Goal: Information Seeking & Learning: Find specific fact

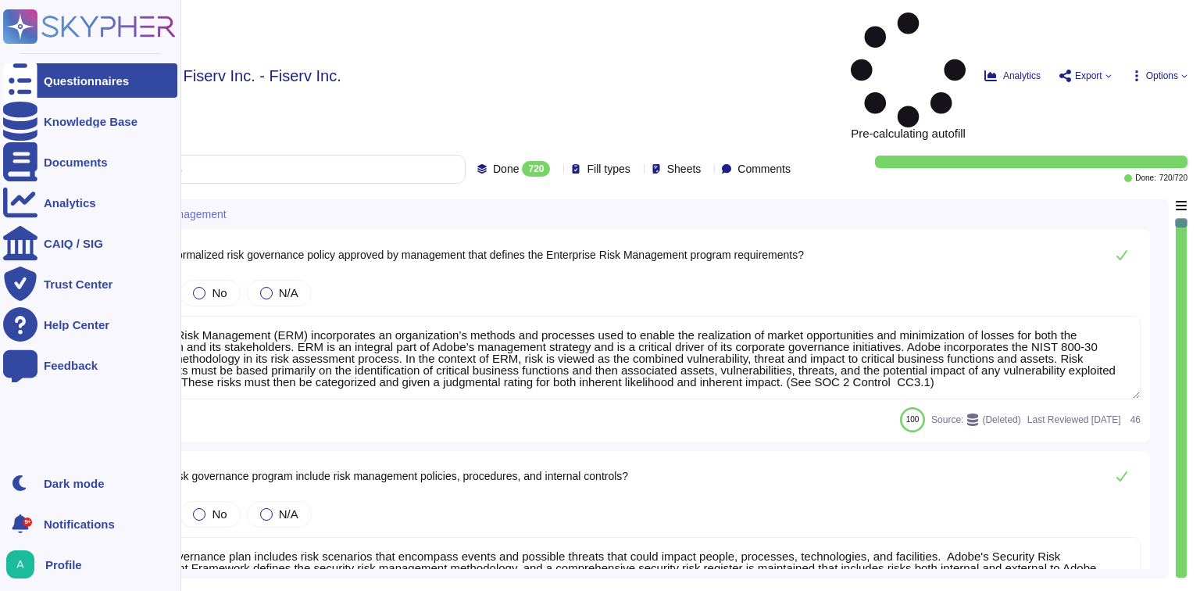
type textarea "Enterprise Risk Management (ERM) incorporates an organization’s methods and pro…"
type textarea "The risk governance plan includes risk scenarios that encompass events and poss…"
type textarea "Adobe has an established Enterprise-wide Risk Management process used by manage…"
type textarea "Adobe has a comprehensive technology risk management strategy that is well-esta…"
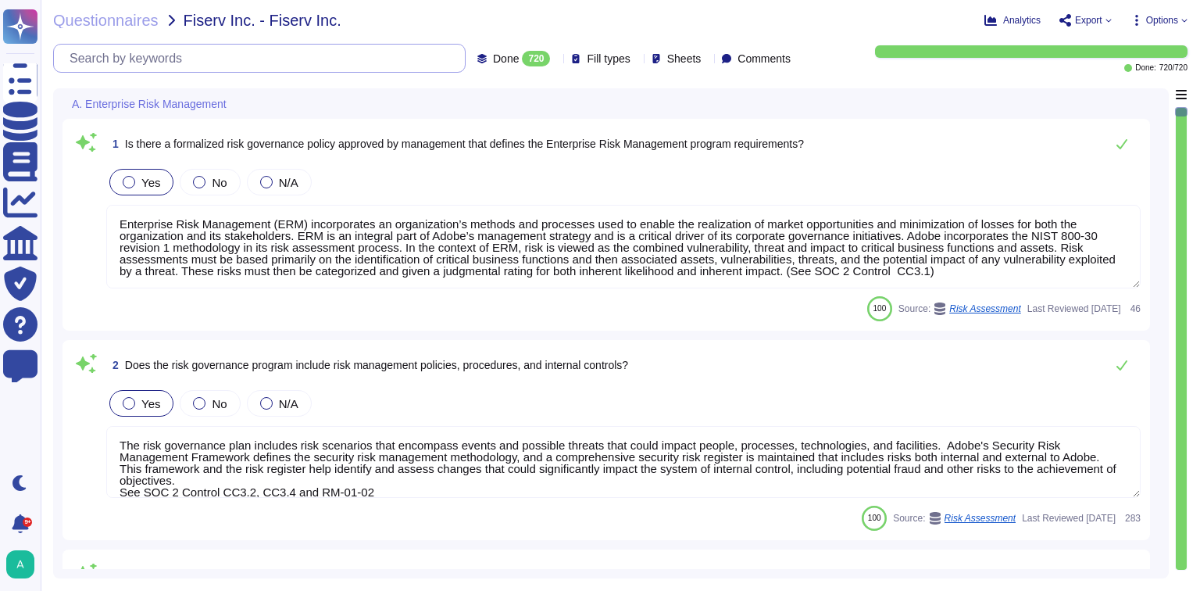
click at [196, 50] on input "text" at bounding box center [263, 58] width 403 height 27
paste input "When was the solution provider's most recent third-party penetration testing? W…"
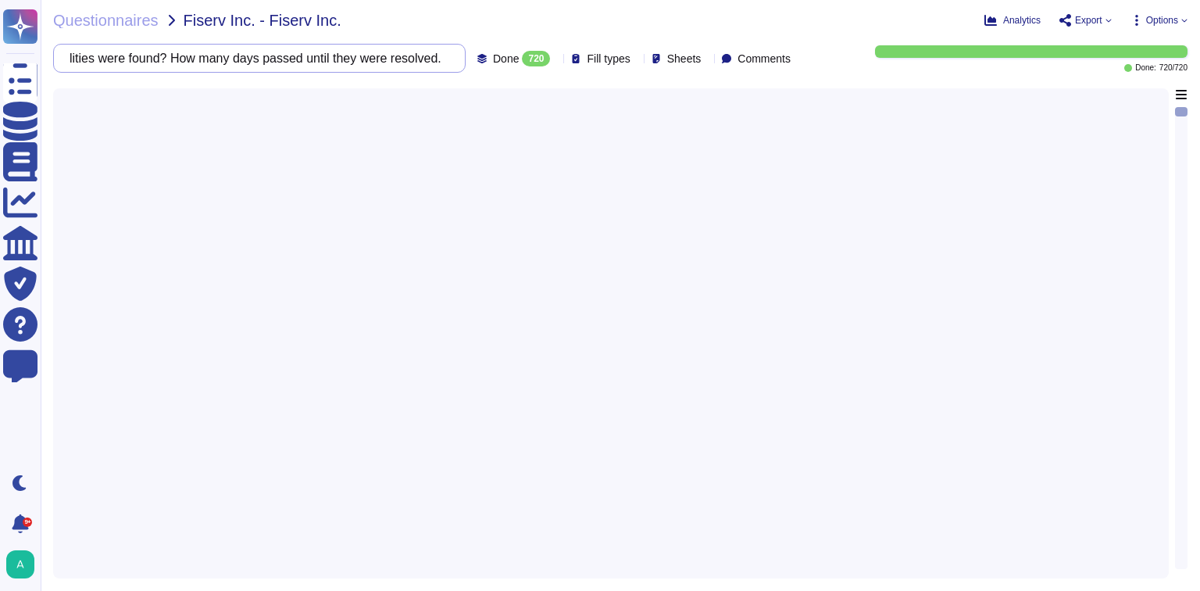
type input "When was the solution provider's most recent third-party penetration testing? W…"
click at [692, 64] on div "Sheets" at bounding box center [679, 59] width 56 height 16
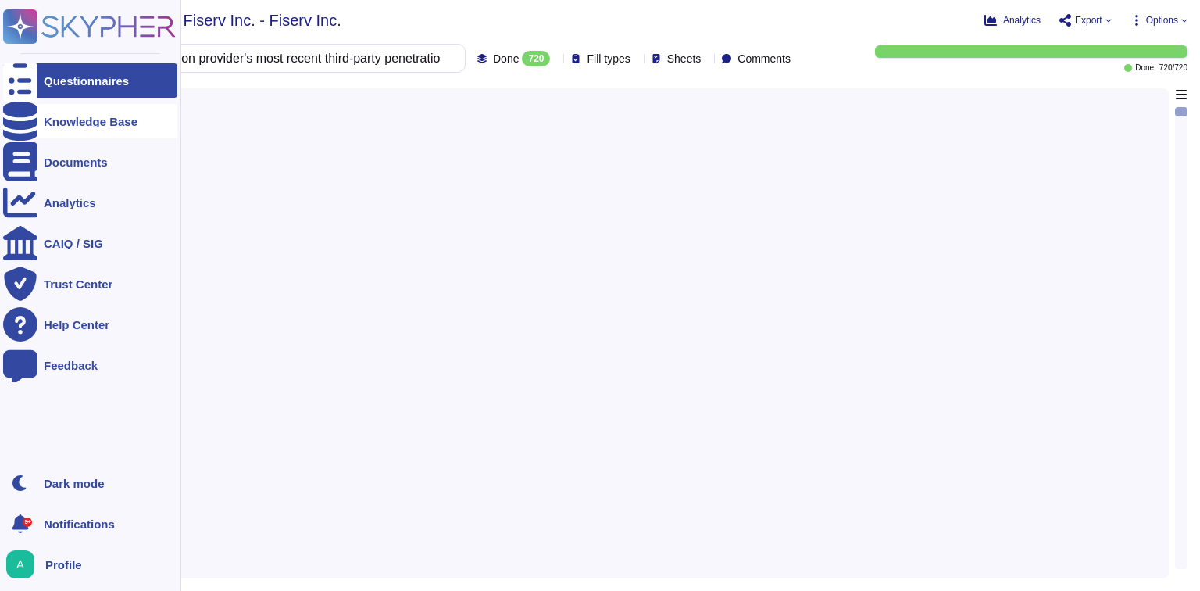
click at [50, 119] on div "Knowledge Base" at bounding box center [91, 122] width 94 height 12
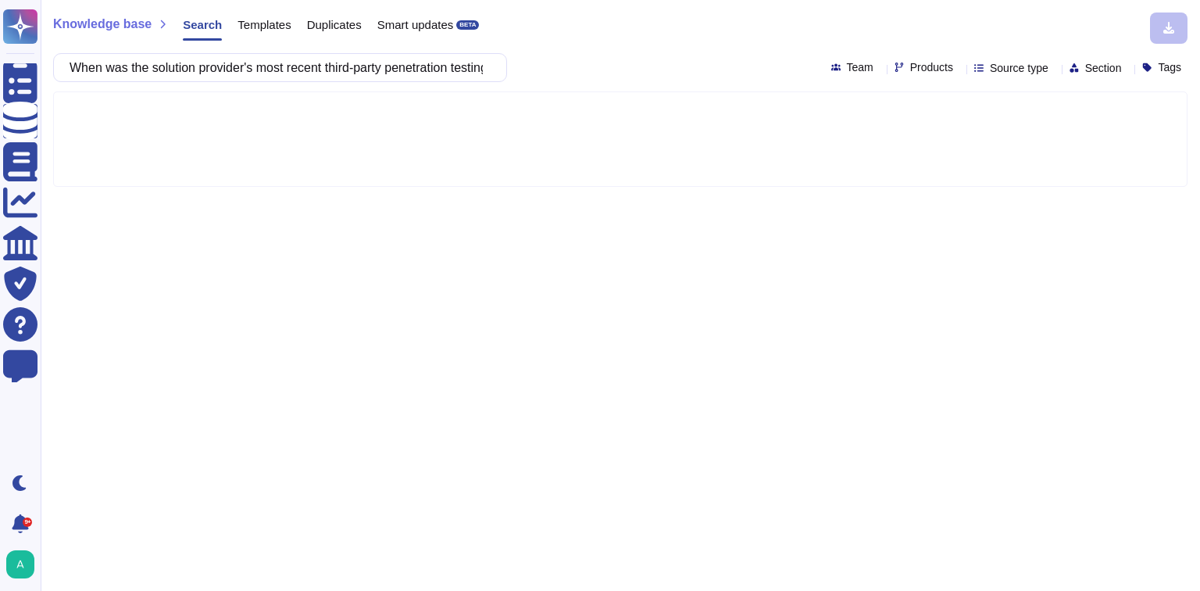
click at [959, 69] on icon at bounding box center [959, 69] width 0 height 0
click at [910, 70] on span "Products" at bounding box center [931, 67] width 43 height 11
click at [910, 66] on span "Products" at bounding box center [931, 67] width 43 height 11
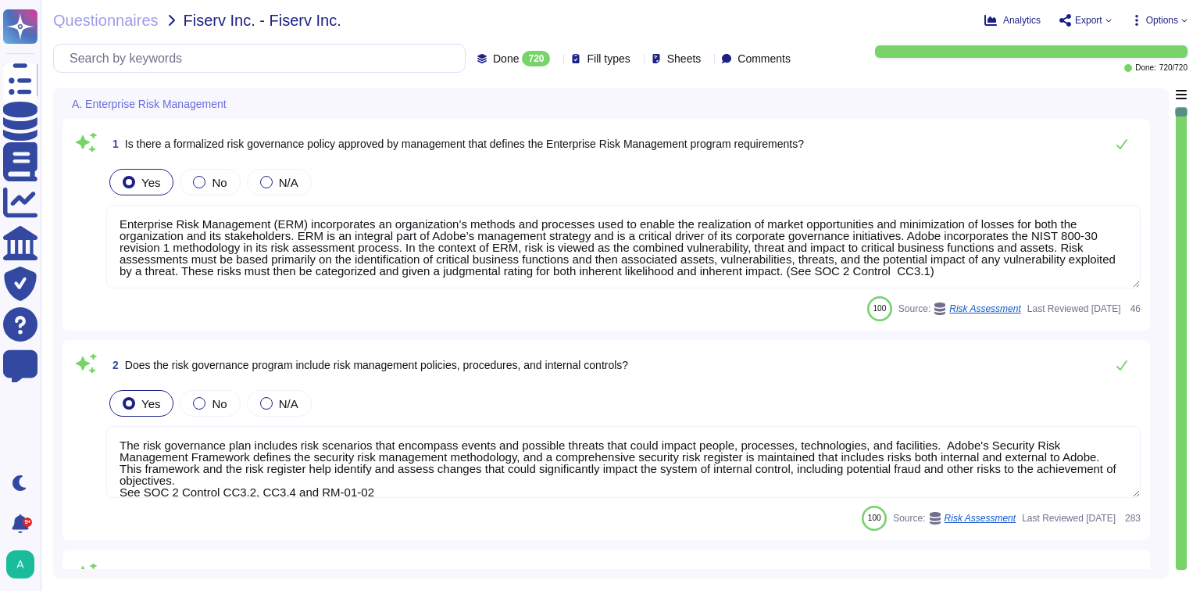
type textarea "Enterprise Risk Management (ERM) incorporates an organization’s methods and pro…"
type textarea "The risk governance plan includes risk scenarios that encompass events and poss…"
type textarea "Adobe has an established Enterprise-wide Risk Management process used by manage…"
type textarea "Adobe has a comprehensive technology risk management strategy that is well-esta…"
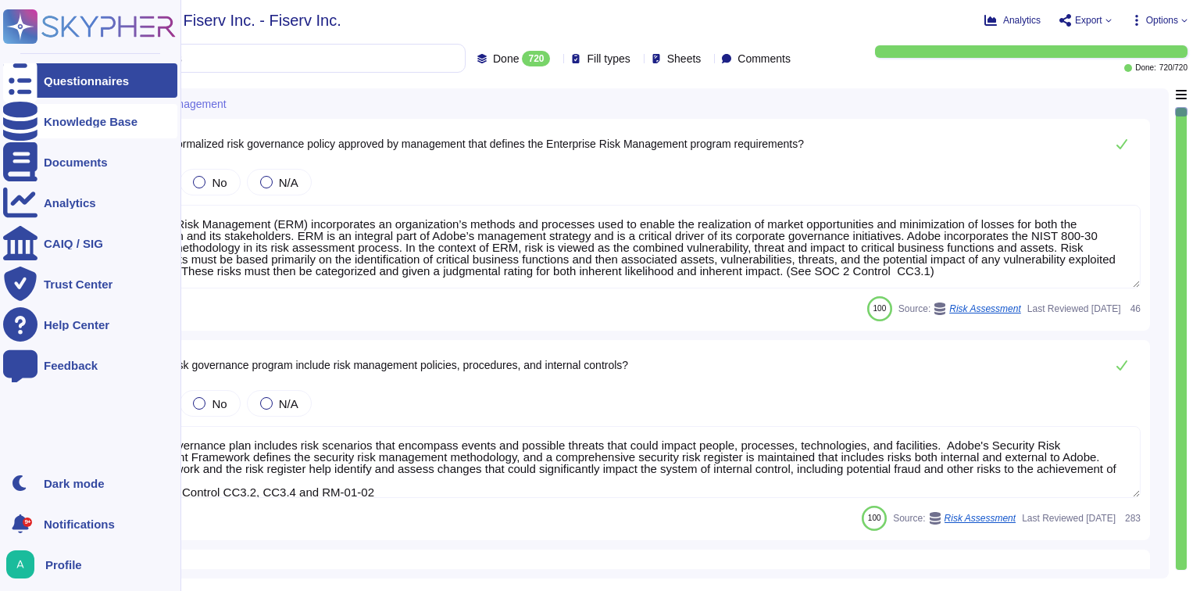
click at [133, 117] on div "Knowledge Base" at bounding box center [91, 122] width 94 height 12
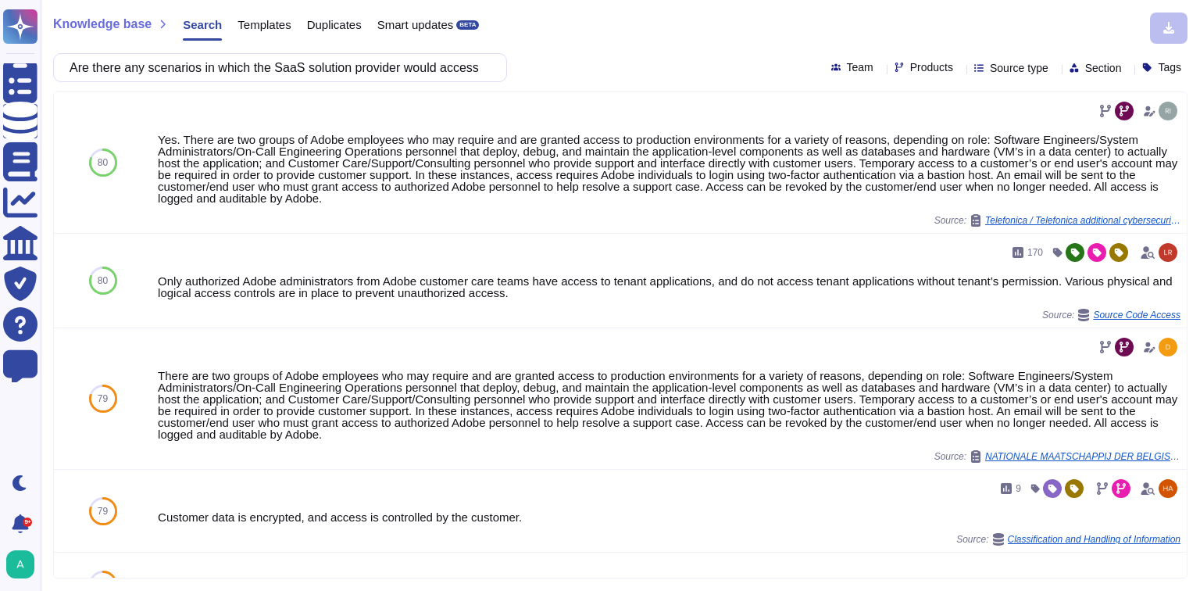
click at [435, 66] on input "Are there any scenarios in which the SaaS solution provider would access Cradle…" at bounding box center [276, 67] width 429 height 27
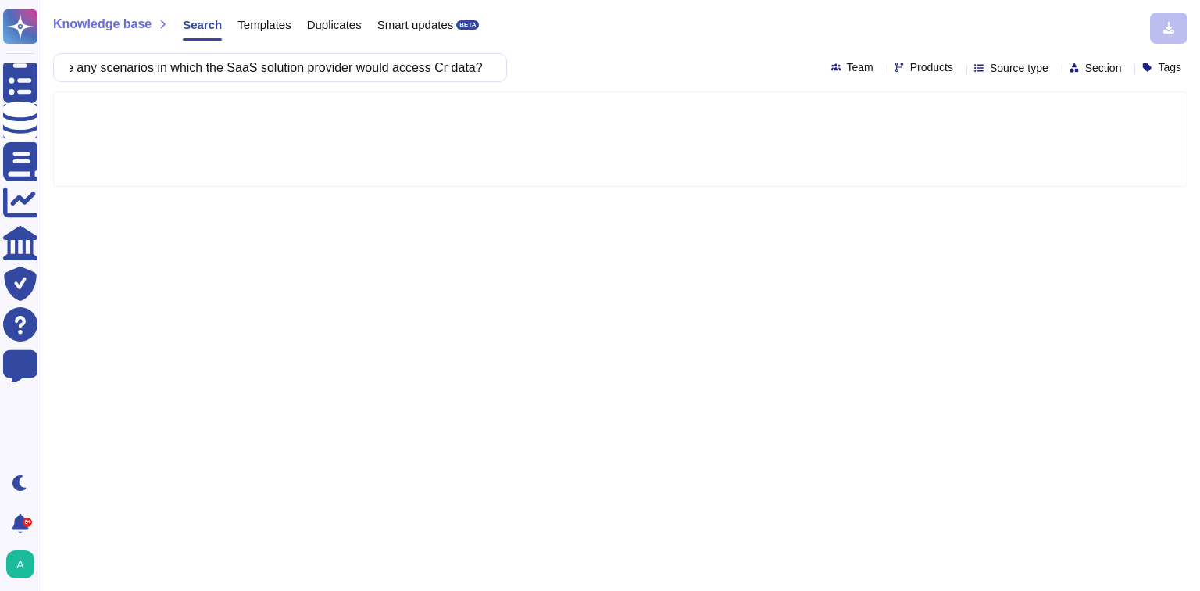
scroll to position [0, 47]
click at [366, 66] on input "Are there any scenarios in which the SaaS solution provider would access Client…" at bounding box center [276, 67] width 429 height 27
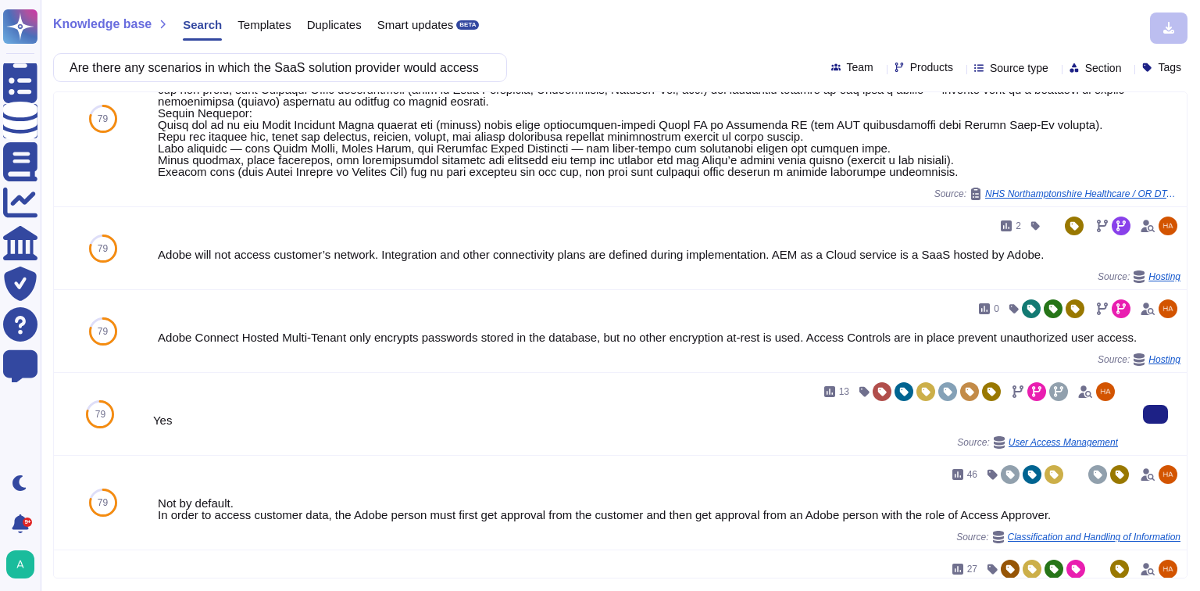
scroll to position [812, 0]
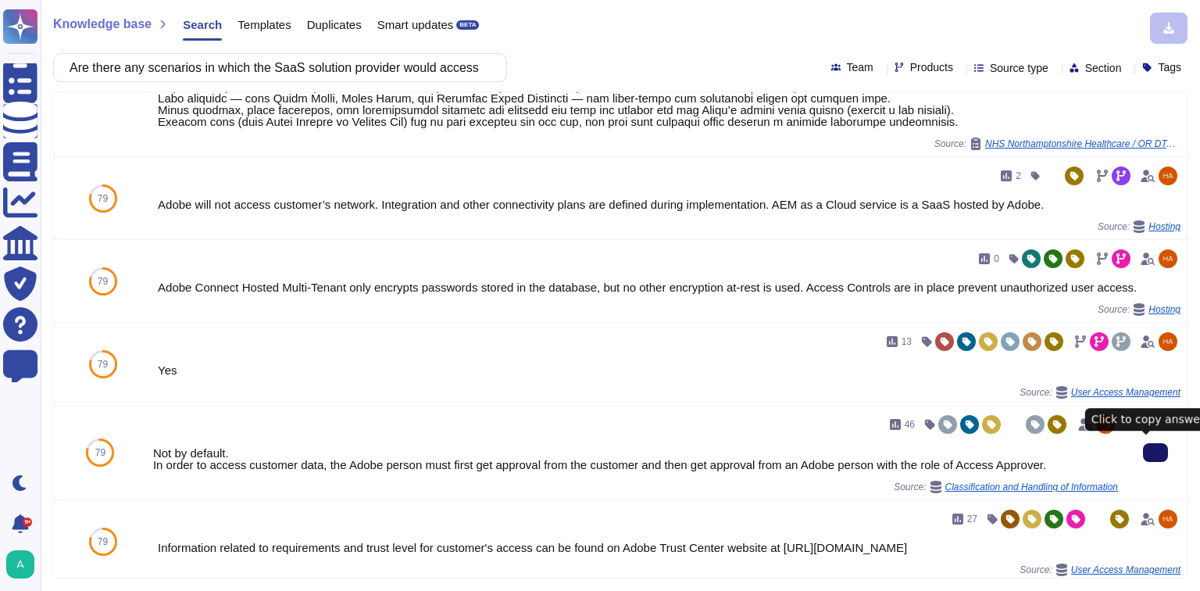
click at [1155, 452] on icon at bounding box center [1155, 452] width 0 height 0
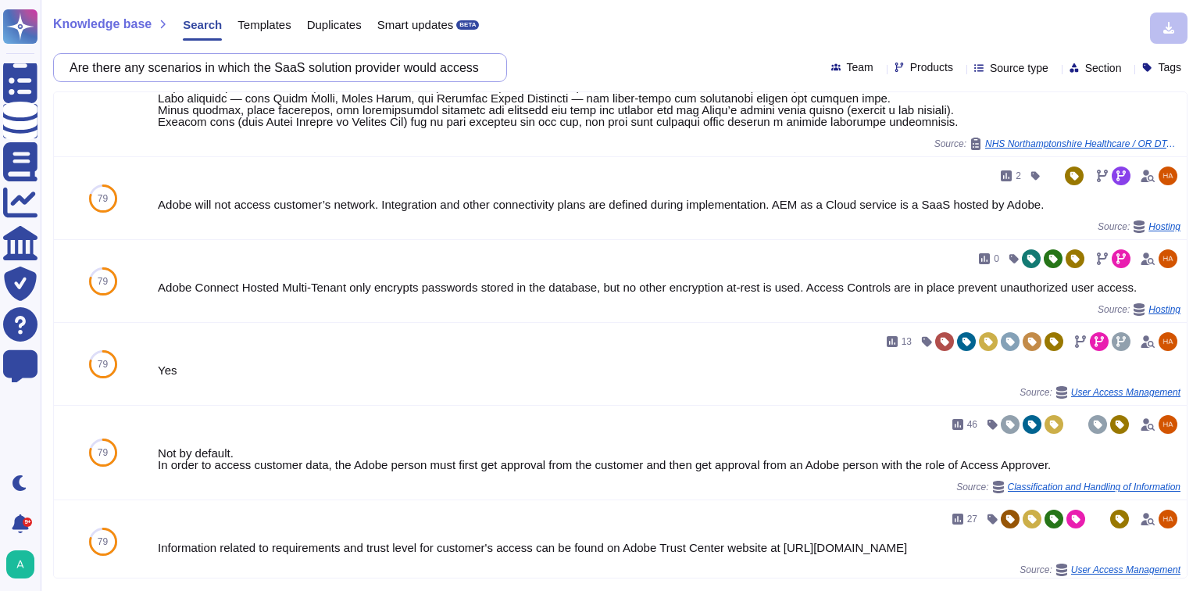
click at [413, 78] on input "Are there any scenarios in which the SaaS solution provider would access Client…" at bounding box center [276, 67] width 429 height 27
click at [414, 73] on input "Are there any scenarios in which the SaaS solution provider would access Client…" at bounding box center [276, 67] width 429 height 27
paste input "Who has access to"
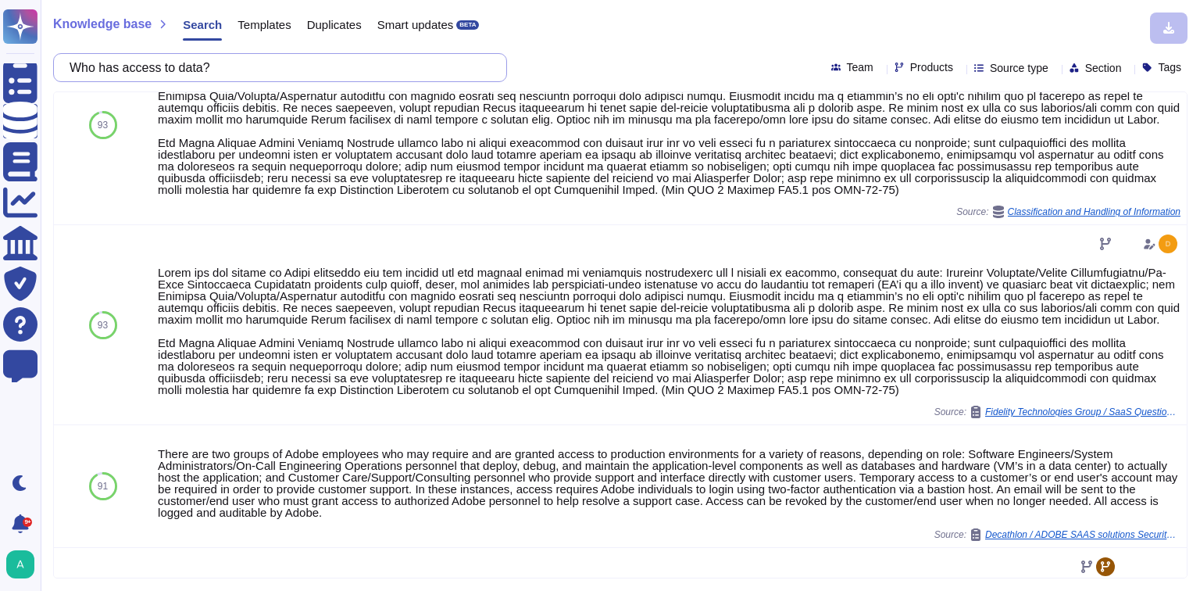
scroll to position [62, 0]
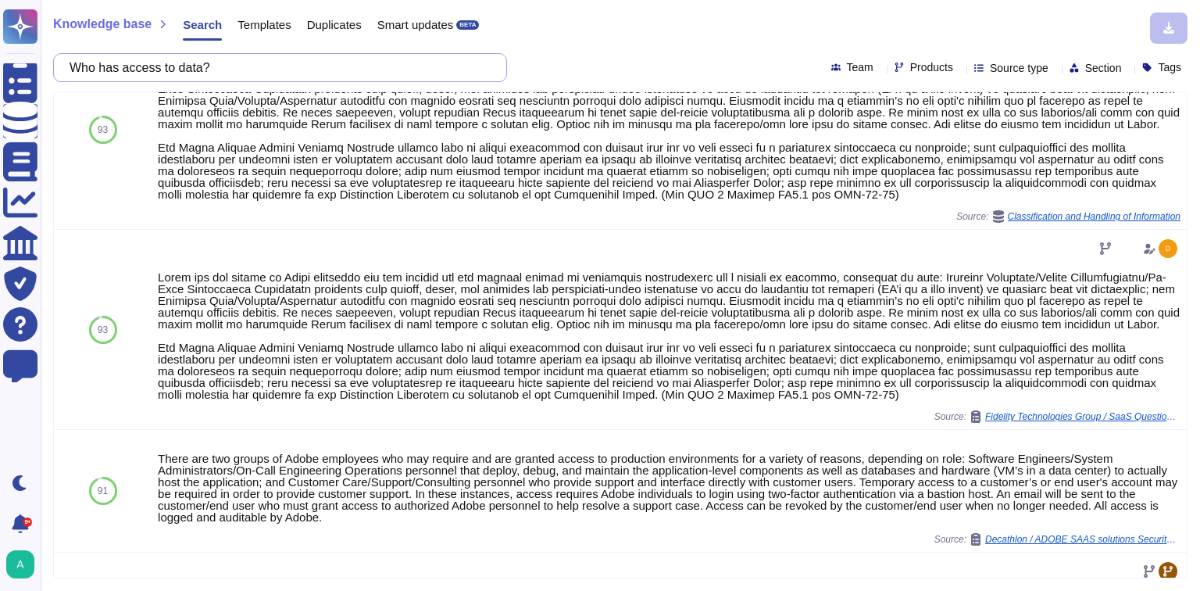
drag, startPoint x: 247, startPoint y: 69, endPoint x: -75, endPoint y: 33, distance: 323.8
click at [0, 33] on html "Questionnaires Knowledge Base Documents Analytics CAIQ / SIG Trust Center Help …" at bounding box center [600, 295] width 1200 height 591
paste input "Does The SaaS Solution offer advanced automated SaaS security monitoring servic…"
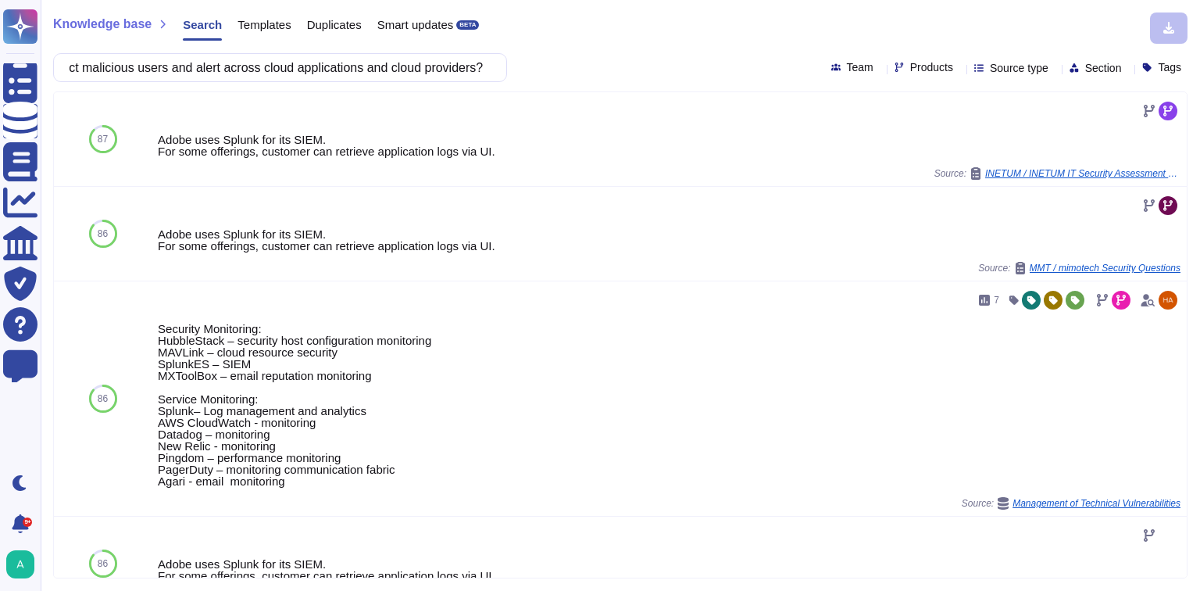
scroll to position [0, 0]
click at [244, 69] on input "Does The SaaS Solution offer advanced automated SaaS security monitoring servic…" at bounding box center [276, 67] width 429 height 27
paste input "adobe allow the client to perform log streaming to an external log aggregator"
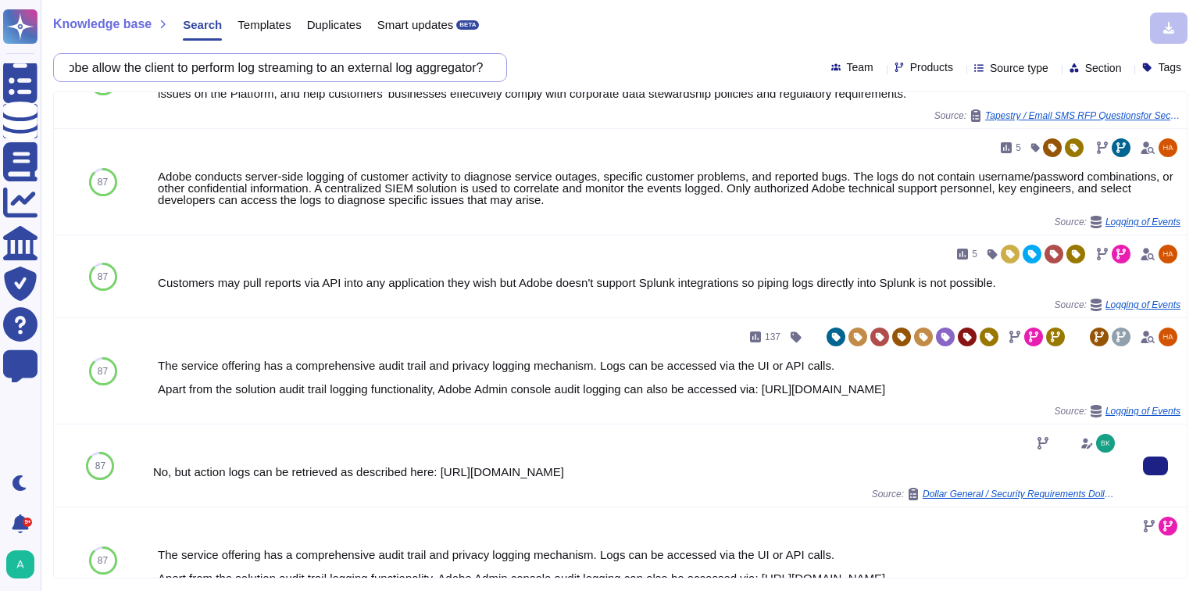
scroll to position [437, 0]
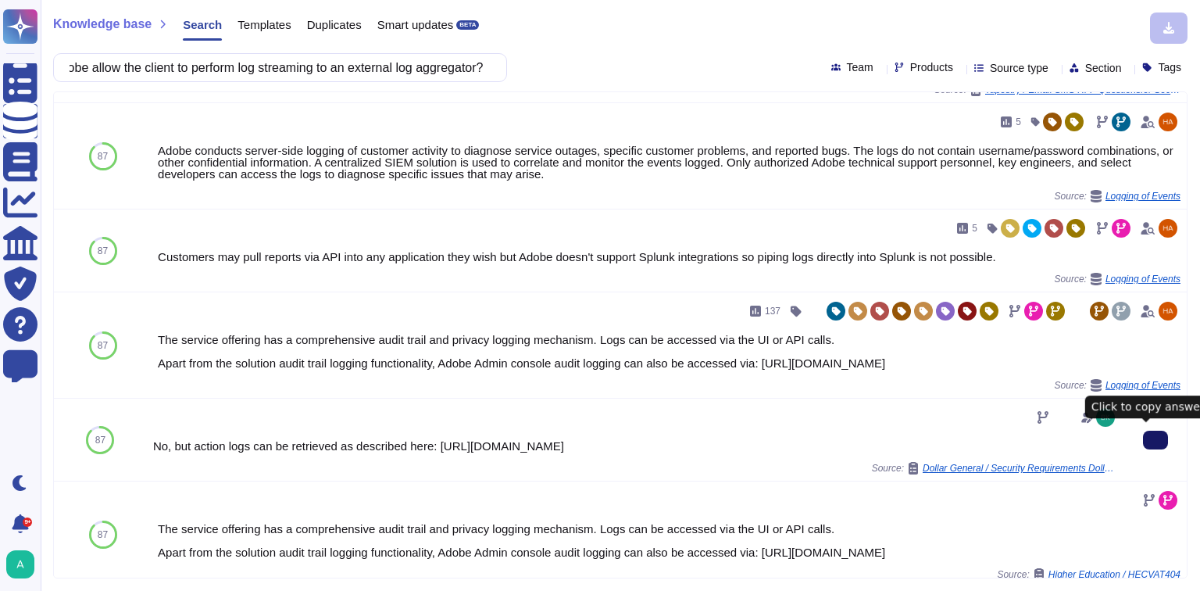
type input "Does adobe allow the client to perform log streaming to an external log aggrega…"
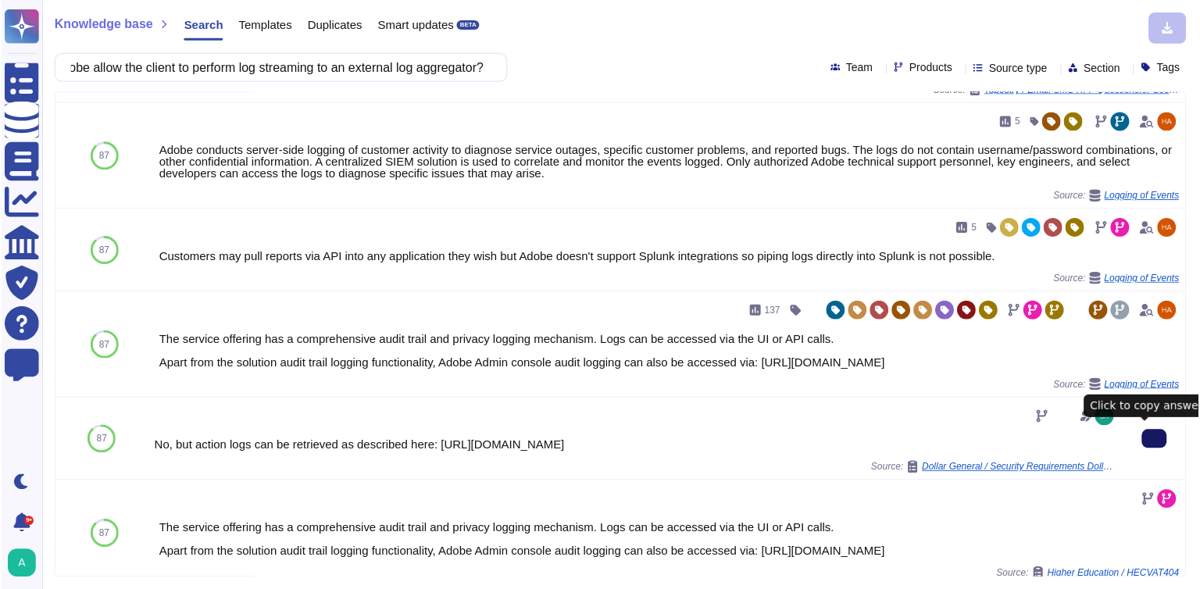
scroll to position [0, 0]
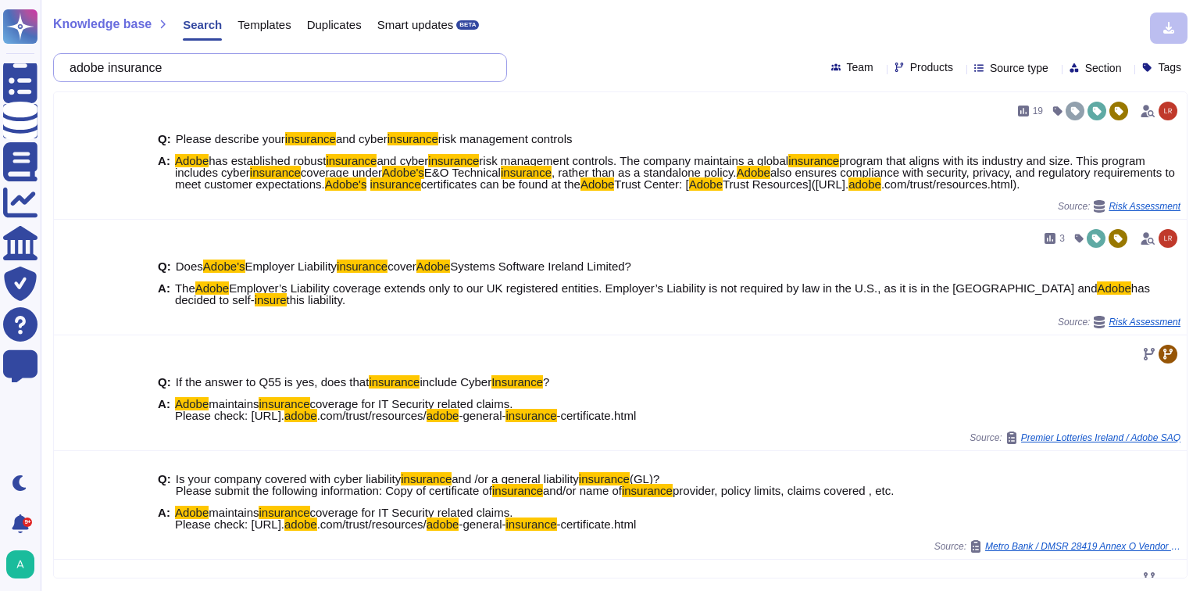
drag, startPoint x: 280, startPoint y: 62, endPoint x: -13, endPoint y: 50, distance: 293.2
click at [0, 50] on html "Questionnaires Knowledge Base Documents Analytics CAIQ / SIG Trust Center Help …" at bounding box center [600, 295] width 1200 height 591
paste input "If there is no insurance coverage, and if there is a potential of Major Brand/R…"
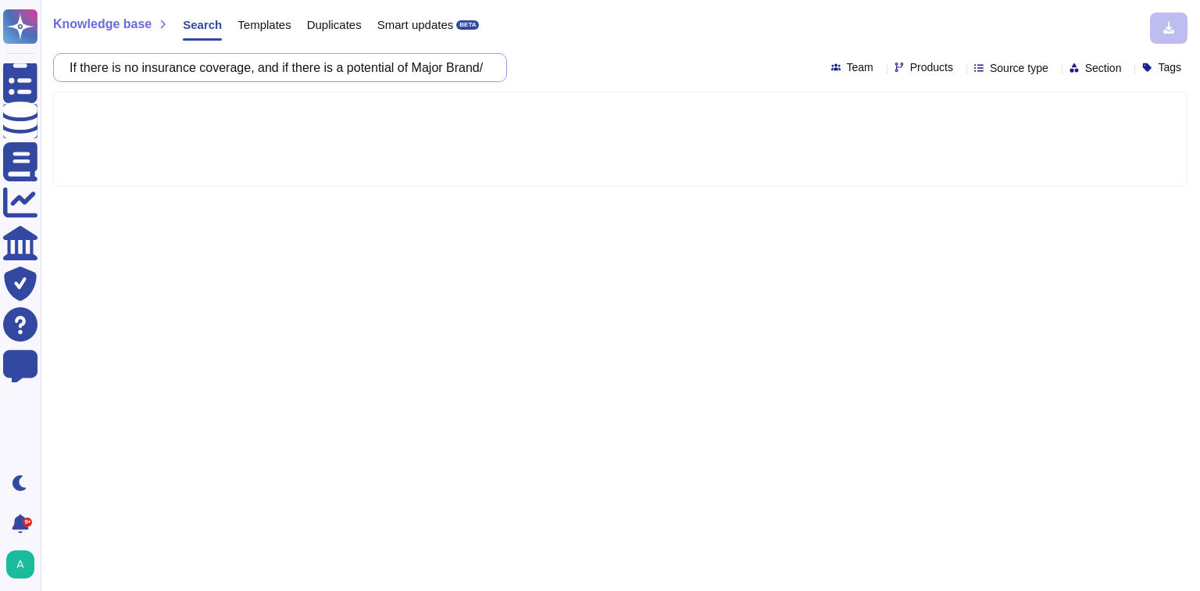
scroll to position [0, 1115]
type input "If there is no insurance coverage, and if there is a potential of Major Brand/R…"
click at [959, 69] on icon at bounding box center [959, 69] width 0 height 0
click at [941, 185] on span "Engage" at bounding box center [926, 186] width 41 height 14
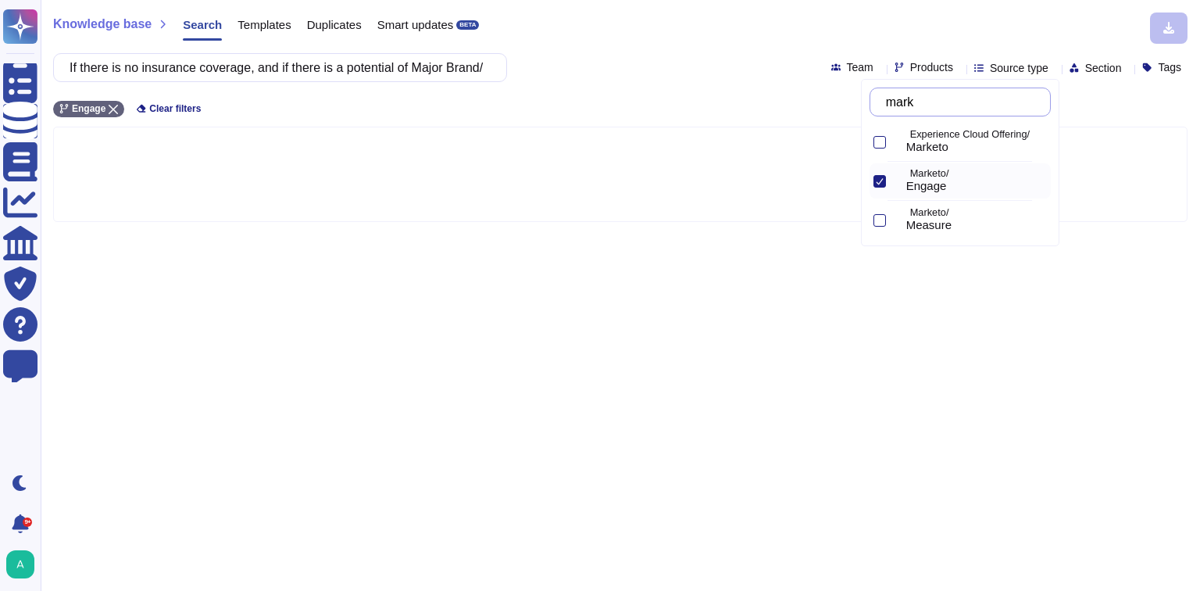
type input "mark"
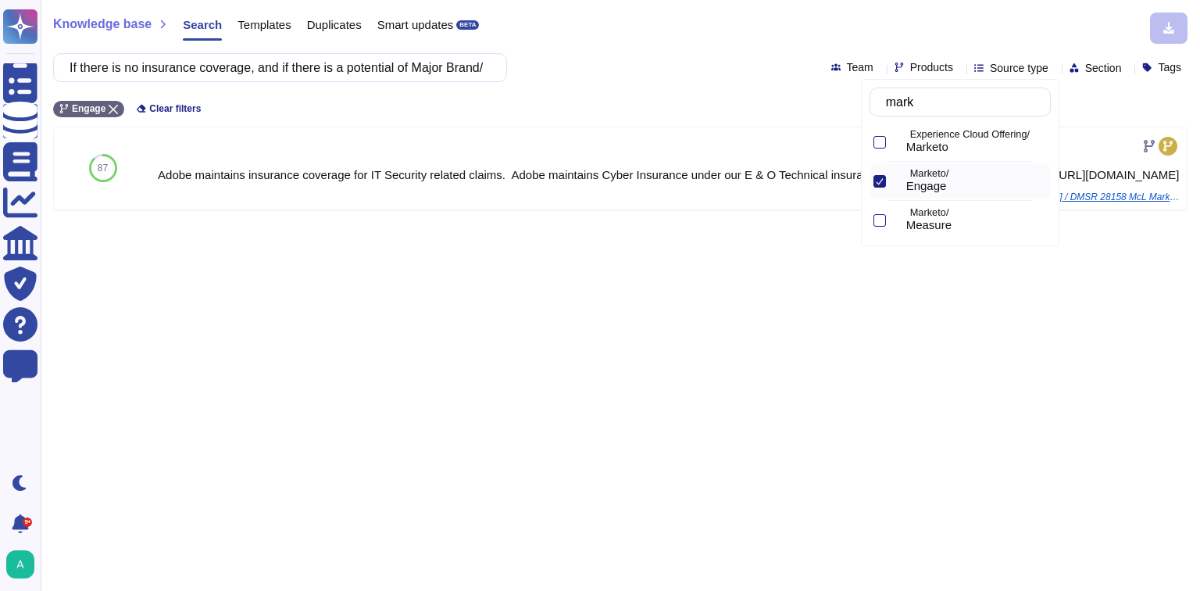
click at [376, 289] on div "Knowledge base Search Templates Duplicates Smart updates BETA If there is no in…" at bounding box center [620, 295] width 1159 height 591
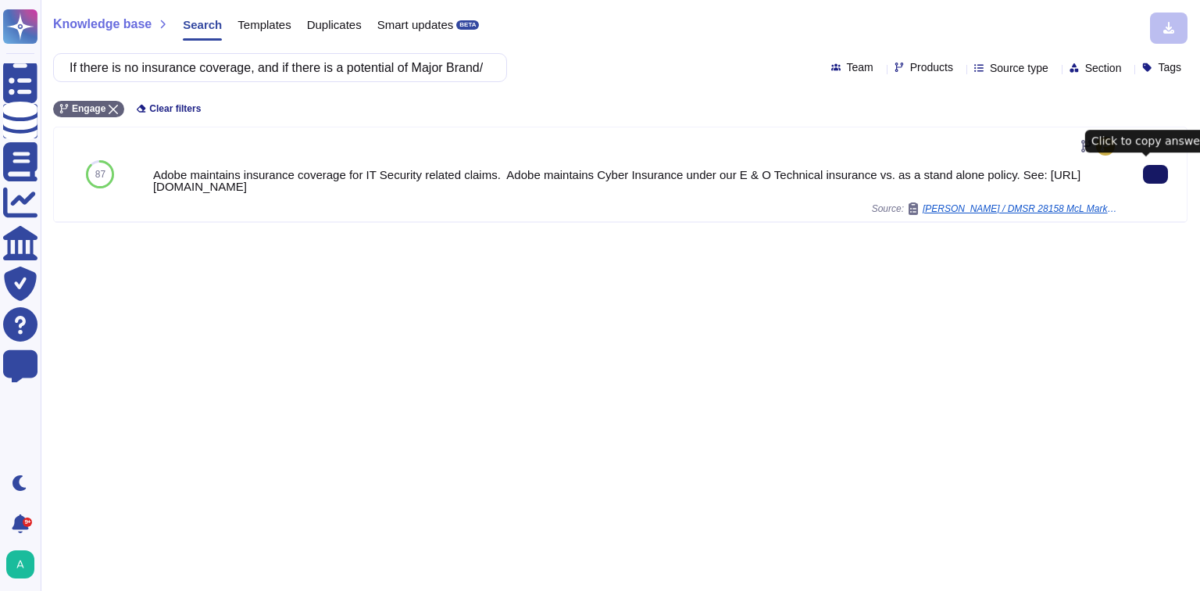
click at [1154, 177] on button at bounding box center [1155, 174] width 25 height 19
click at [1154, 174] on button at bounding box center [1155, 174] width 25 height 19
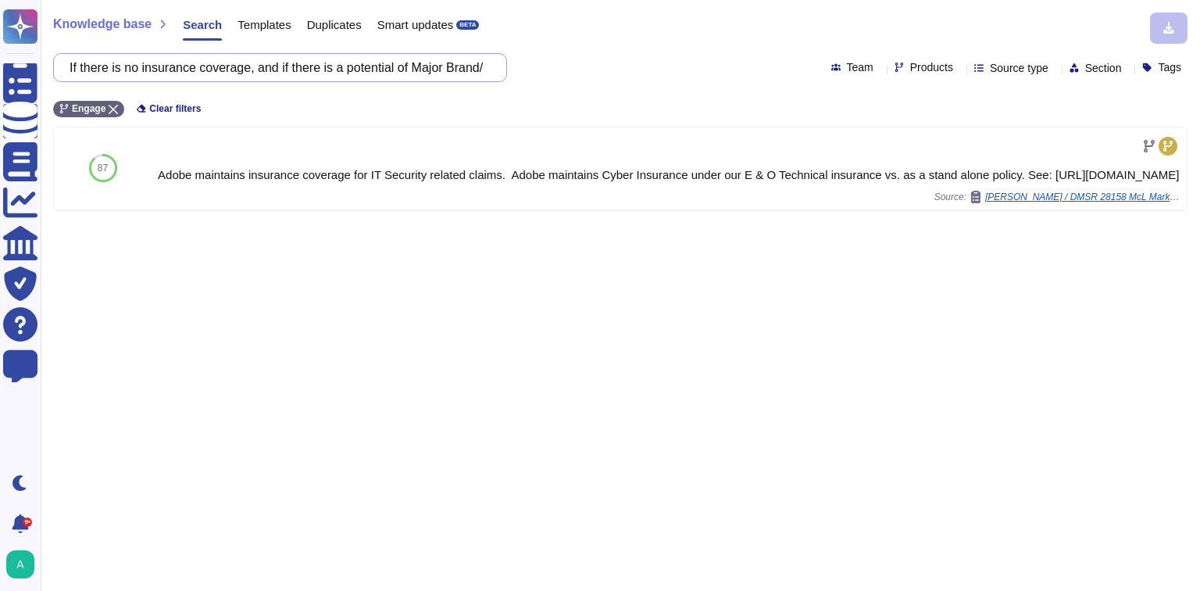
click at [379, 73] on input "If there is no insurance coverage, and if there is a potential of Major Brand/R…" at bounding box center [276, 67] width 429 height 27
paste input "When was the solution provider's most recent third-party penetration testing? W…"
click at [114, 106] on icon at bounding box center [113, 109] width 9 height 9
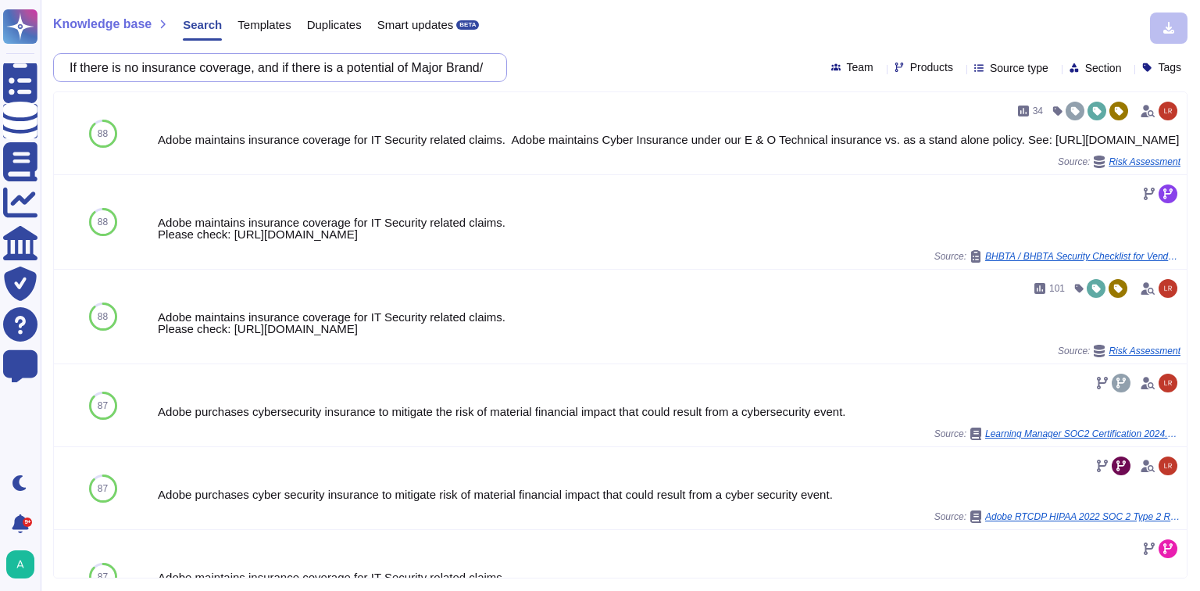
click at [216, 73] on input "If there is no insurance coverage, and if there is a potential of Major Brand/R…" at bounding box center [276, 67] width 429 height 27
click at [219, 75] on input "If there is no insurance coverage, and if there is a potential of Major Brand/R…" at bounding box center [276, 67] width 429 height 27
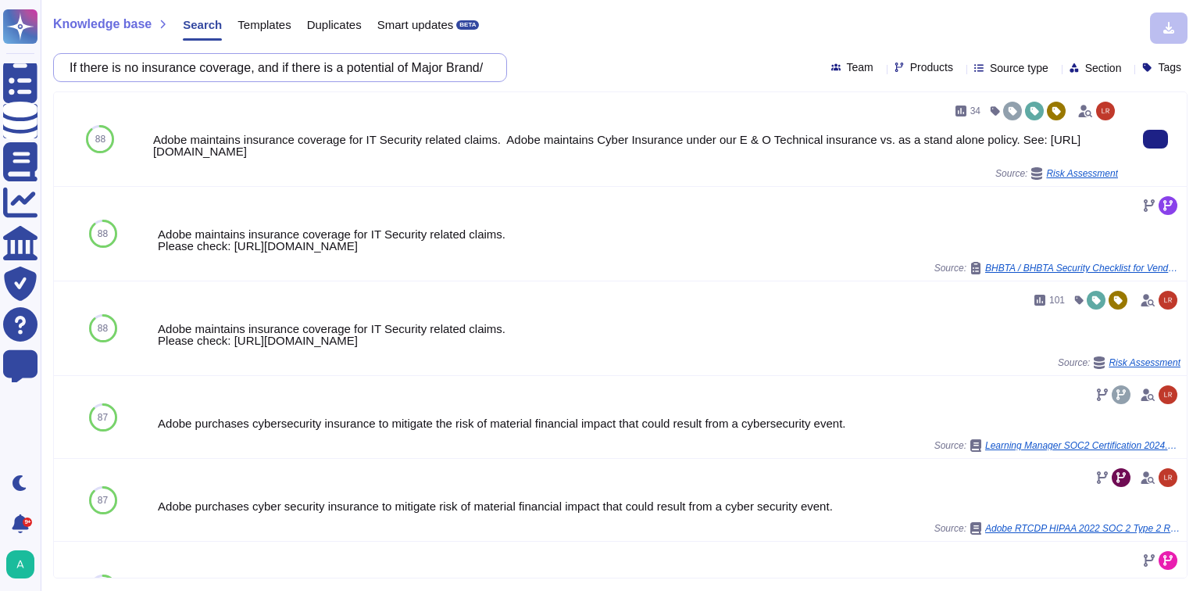
paste input "When was the solution provider's most recent third-party penetration testing? W…"
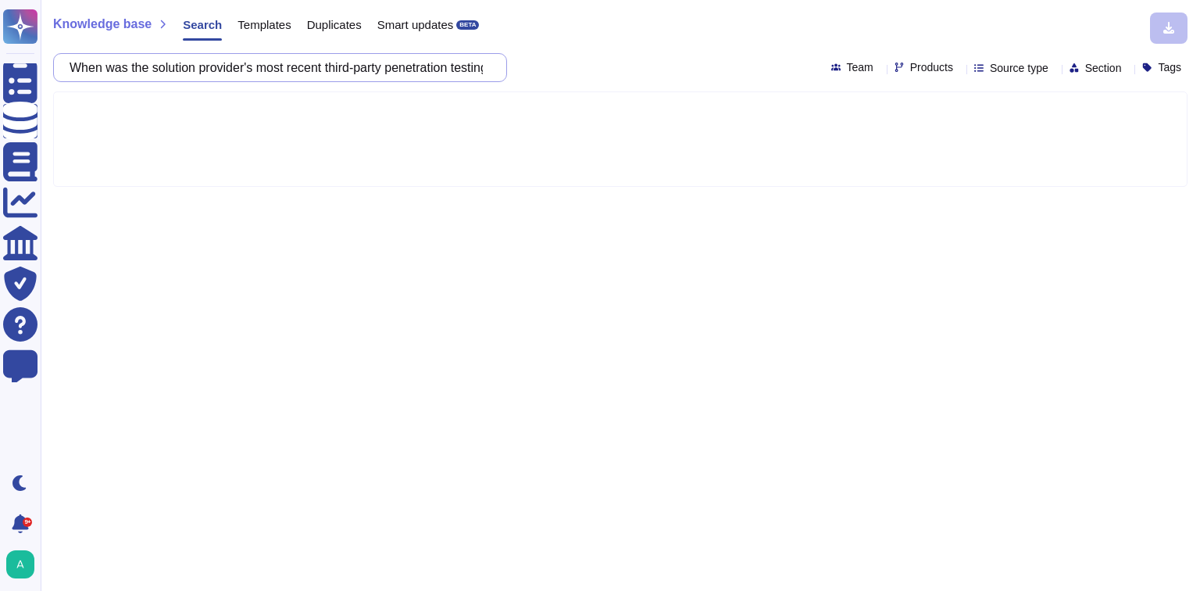
scroll to position [0, 484]
type input "When was the solution provider's most recent third-party penetration testing? W…"
click at [959, 69] on icon at bounding box center [959, 69] width 0 height 0
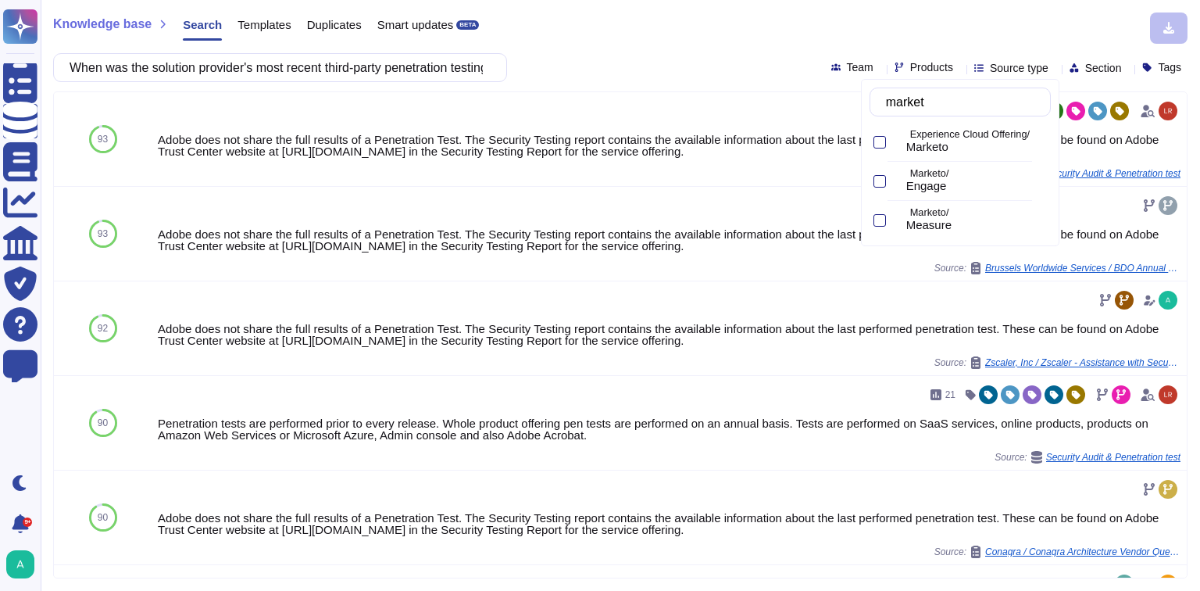
type input "marketo"
click at [976, 184] on div "Engage" at bounding box center [975, 186] width 138 height 14
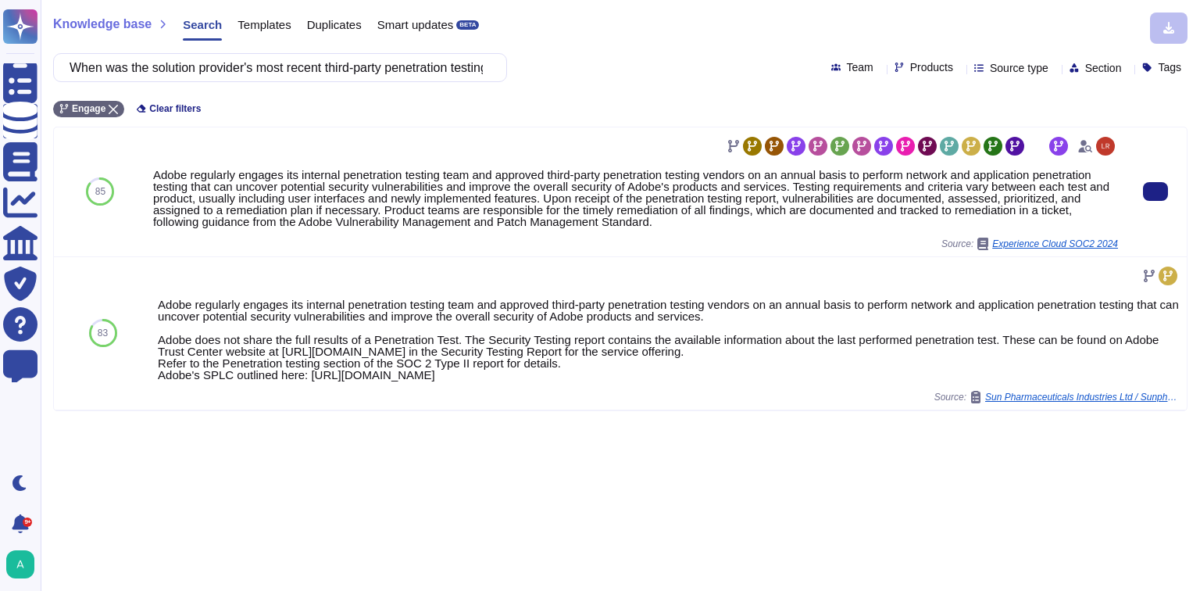
click at [637, 253] on div "Adobe regularly engages its internal penetration testing team and approved thir…" at bounding box center [635, 191] width 977 height 129
click at [1155, 191] on icon at bounding box center [1155, 191] width 0 height 0
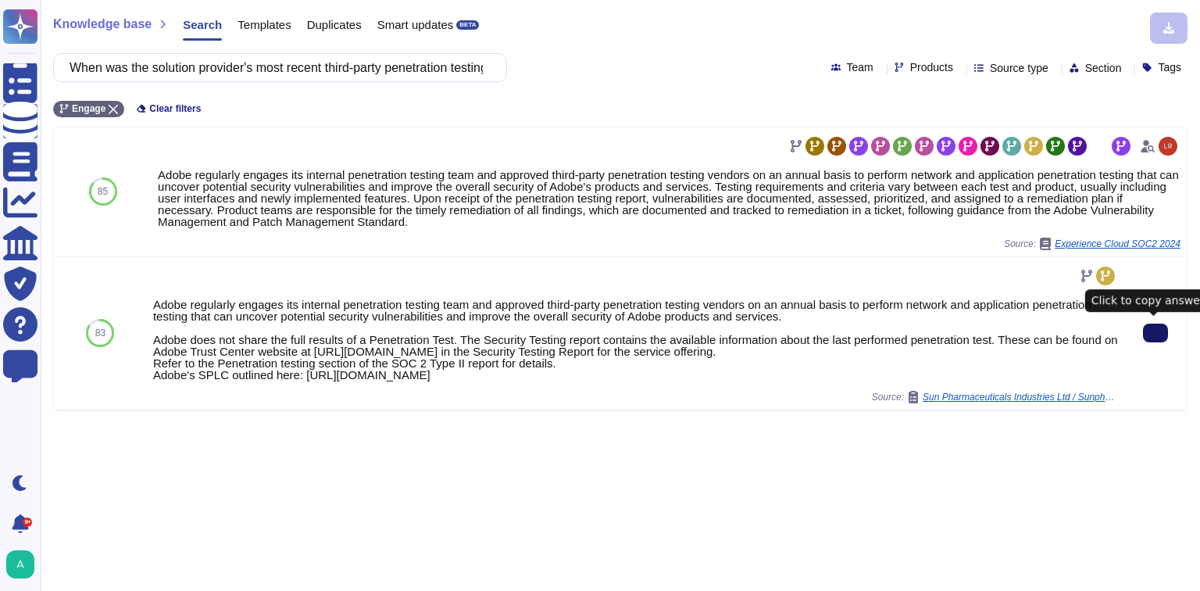
click at [1159, 331] on button at bounding box center [1155, 332] width 25 height 19
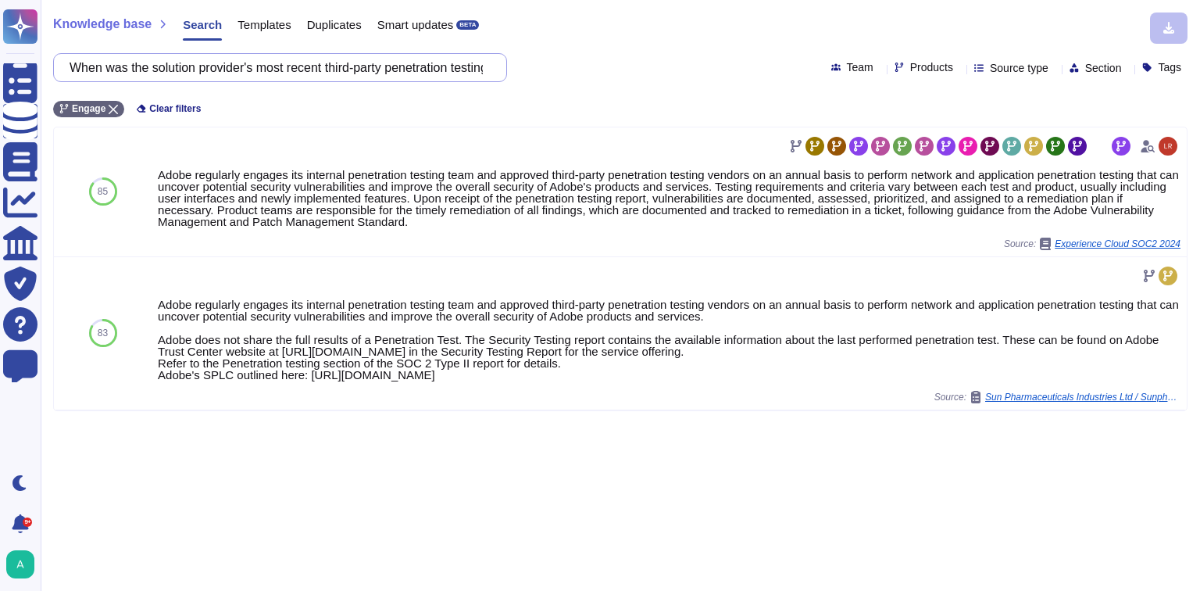
click at [311, 72] on input "When was the solution provider's most recent third-party penetration testing? W…" at bounding box center [276, 67] width 429 height 27
click at [316, 75] on input "When was the solution provider's most recent third-party penetration testing? W…" at bounding box center [276, 67] width 429 height 27
paste input "Does The SaaS Solution contractually ensure that Cradlepoint data is purged upo…"
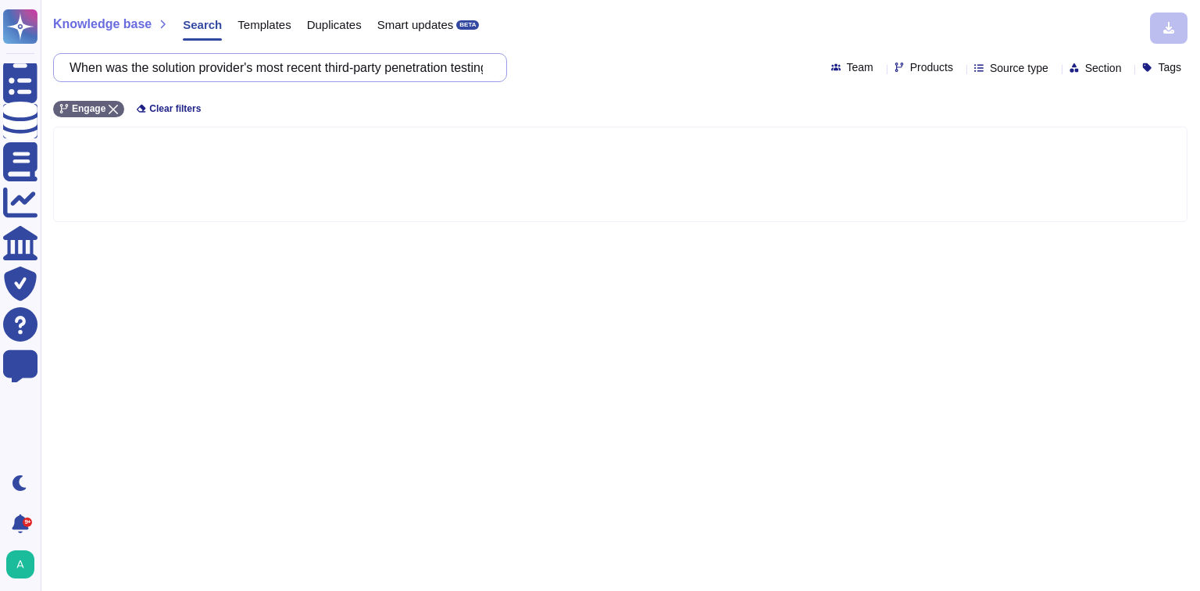
scroll to position [0, 716]
type input "Does The SaaS Solution contractually ensure that Cradlepoint data is purged upo…"
click at [109, 105] on icon at bounding box center [113, 109] width 9 height 9
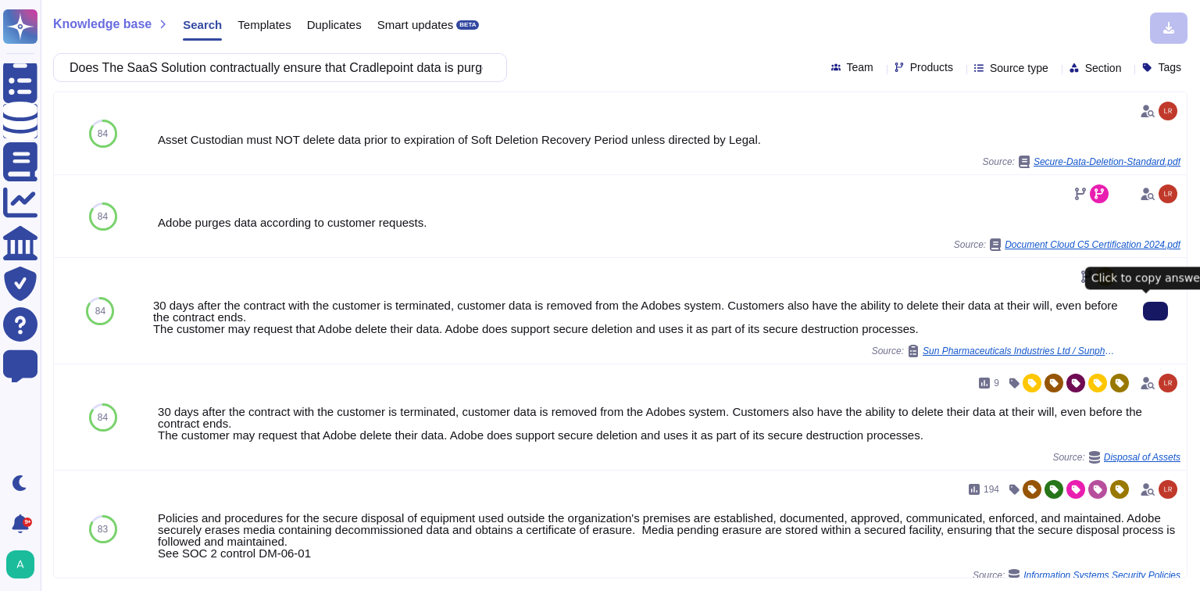
click at [1155, 311] on icon at bounding box center [1155, 311] width 0 height 0
